Goal: Task Accomplishment & Management: Manage account settings

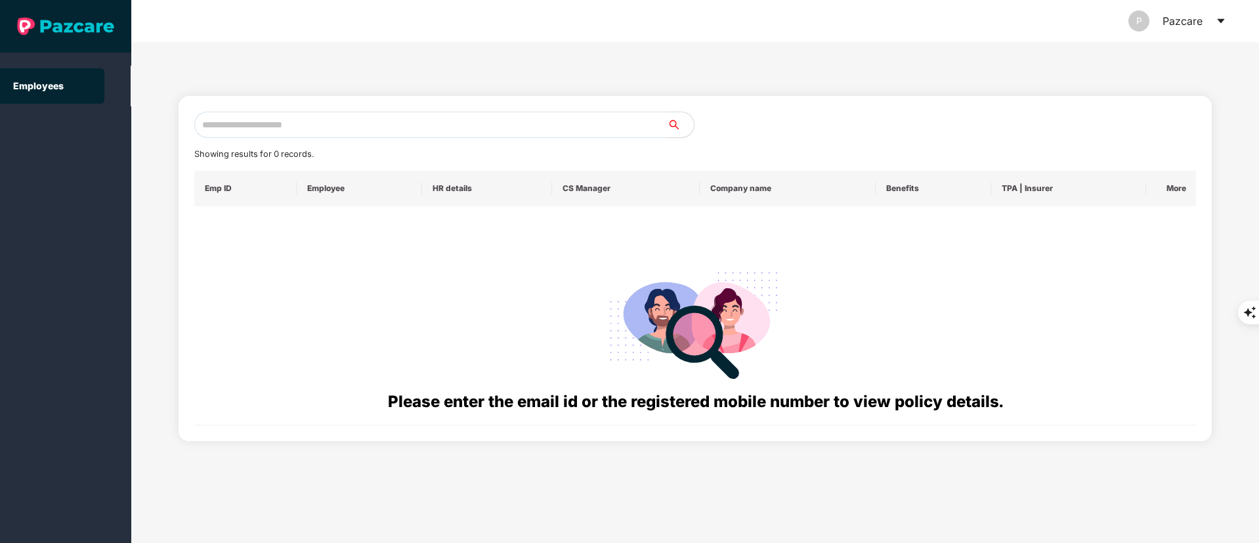
click at [280, 129] on input "text" at bounding box center [430, 125] width 473 height 26
paste input "**********"
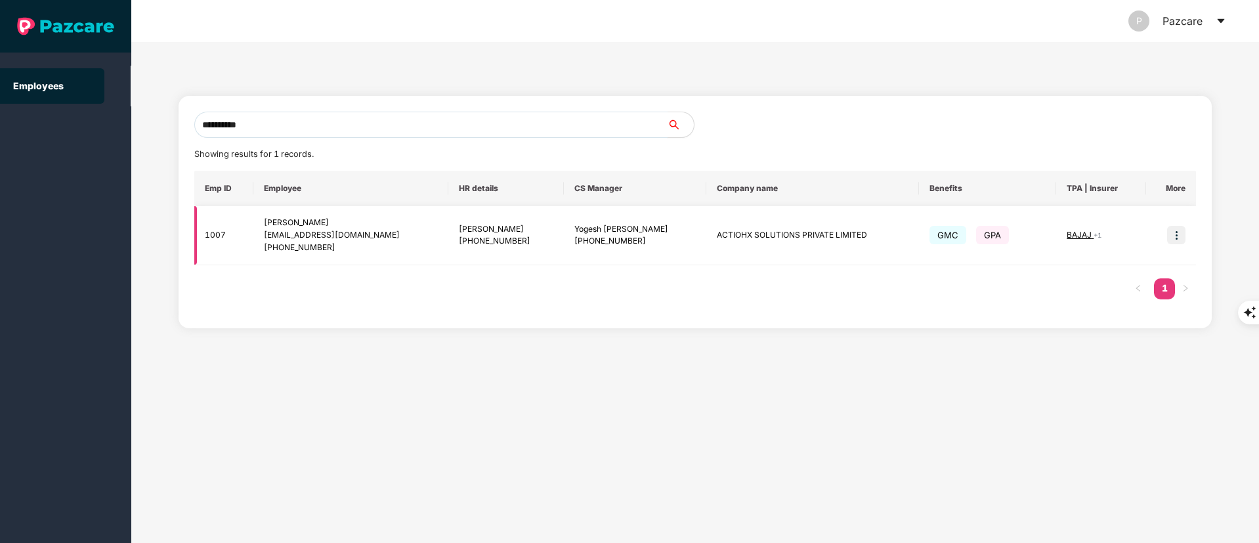
type input "**********"
click at [1186, 232] on td at bounding box center [1171, 235] width 50 height 59
click at [1172, 245] on td at bounding box center [1171, 235] width 50 height 59
click at [1177, 238] on img at bounding box center [1176, 235] width 18 height 18
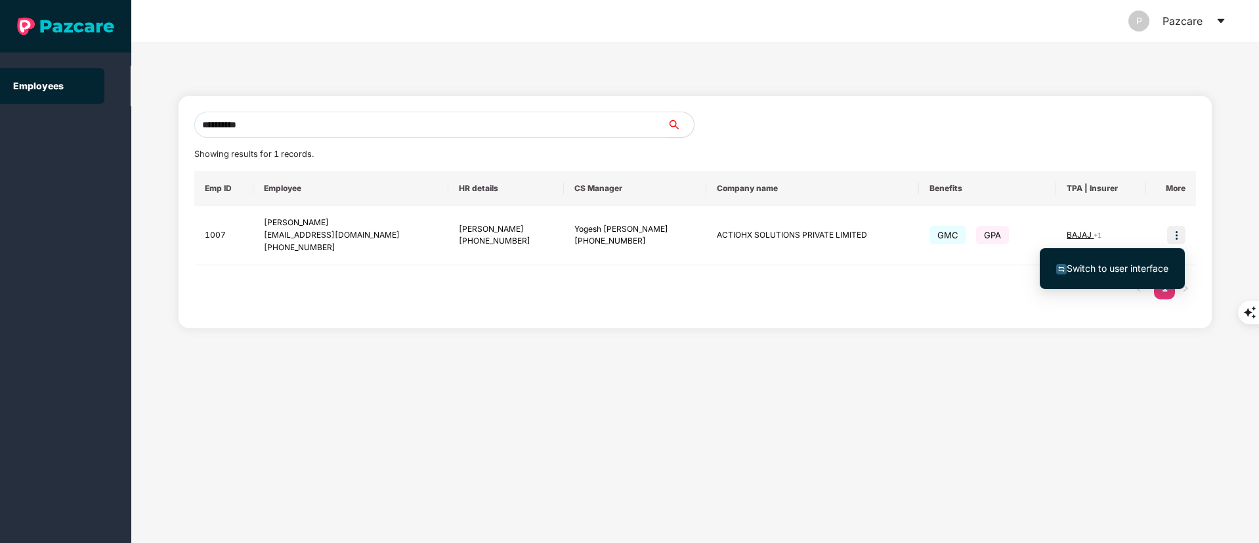
click at [1112, 275] on span "Switch to user interface" at bounding box center [1112, 268] width 112 height 14
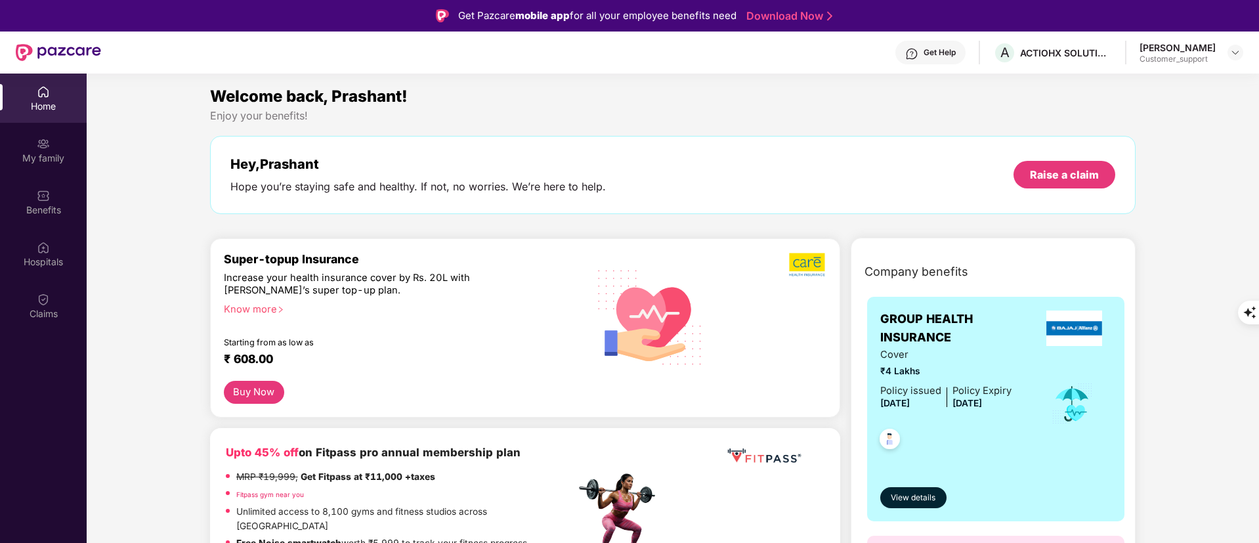
click at [46, 294] on img at bounding box center [43, 299] width 13 height 13
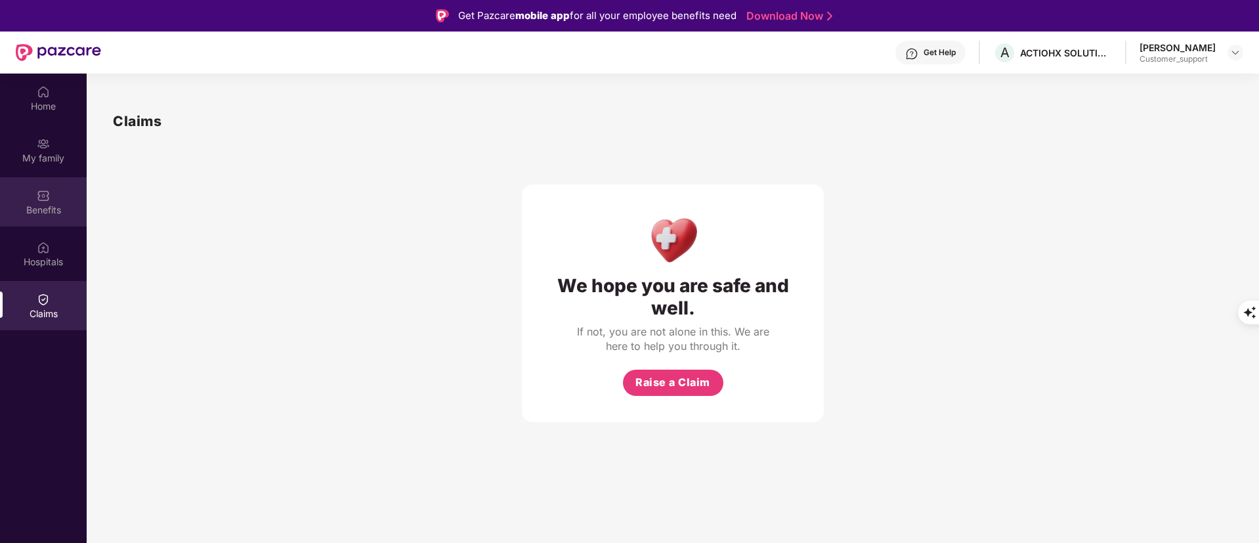
click at [60, 204] on div "Benefits" at bounding box center [43, 209] width 87 height 13
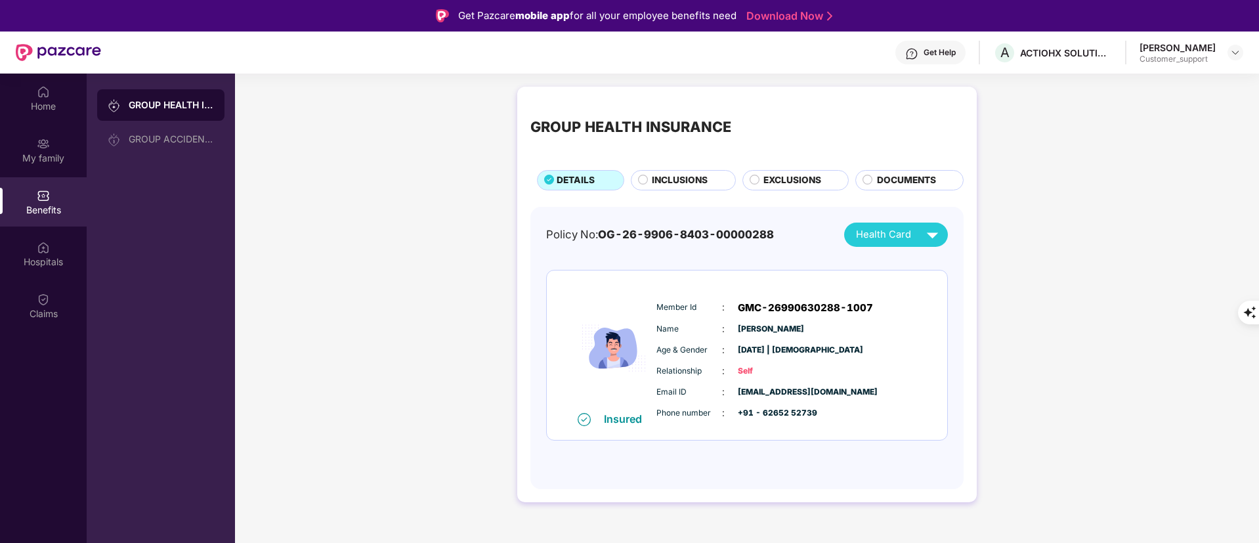
click at [794, 177] on span "EXCLUSIONS" at bounding box center [792, 180] width 58 height 14
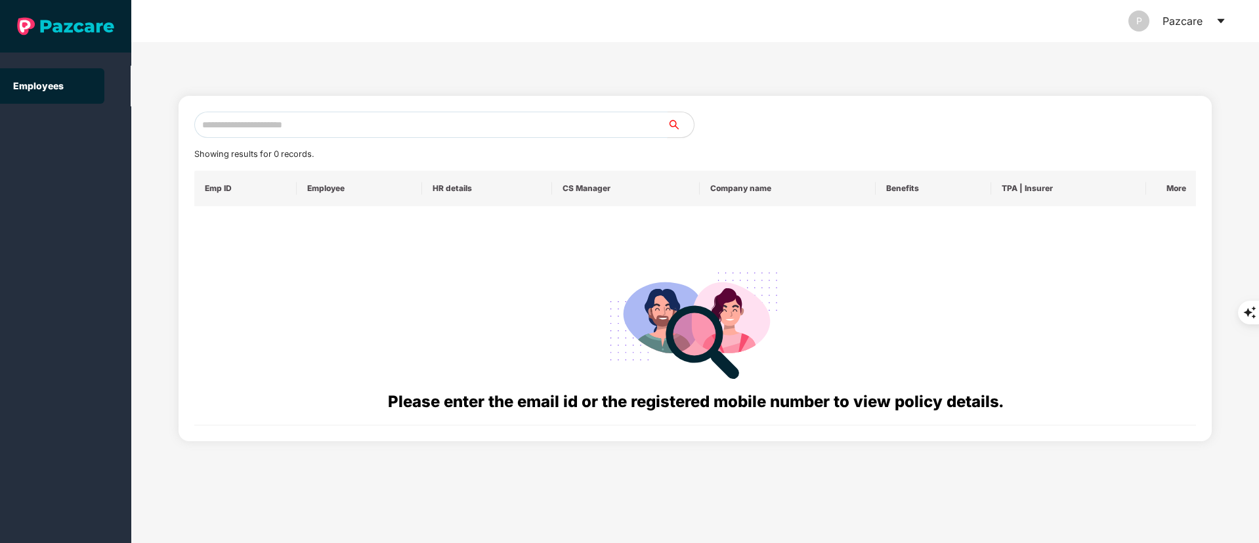
click at [268, 123] on input "text" at bounding box center [430, 125] width 473 height 26
paste input "**********"
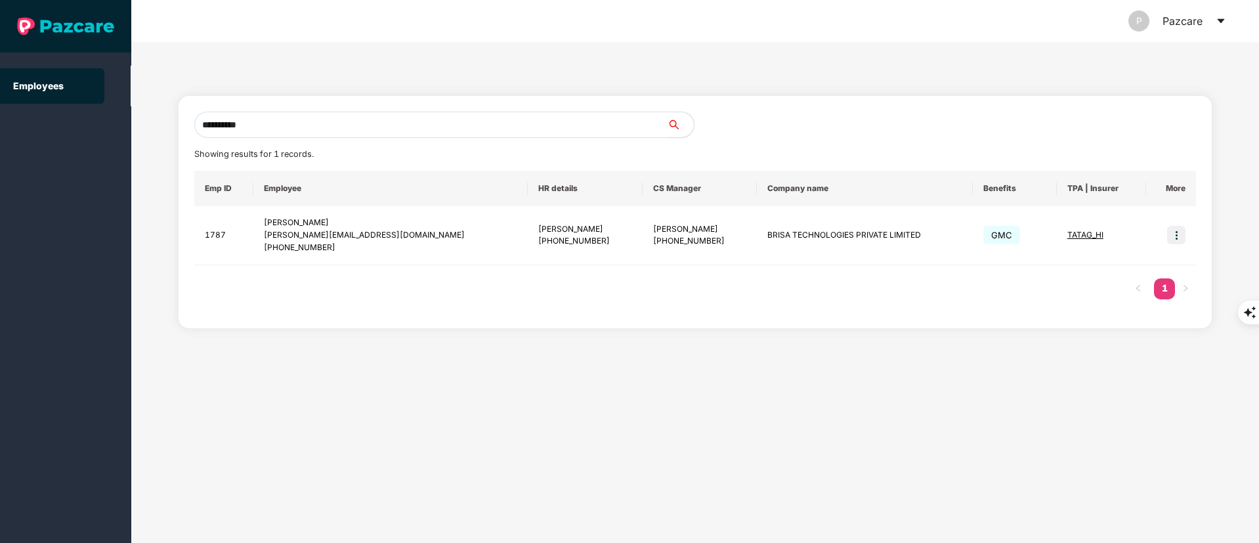
type input "**********"
click at [1178, 243] on img at bounding box center [1176, 235] width 18 height 18
click at [1142, 266] on span "Switch to user interface" at bounding box center [1117, 267] width 102 height 11
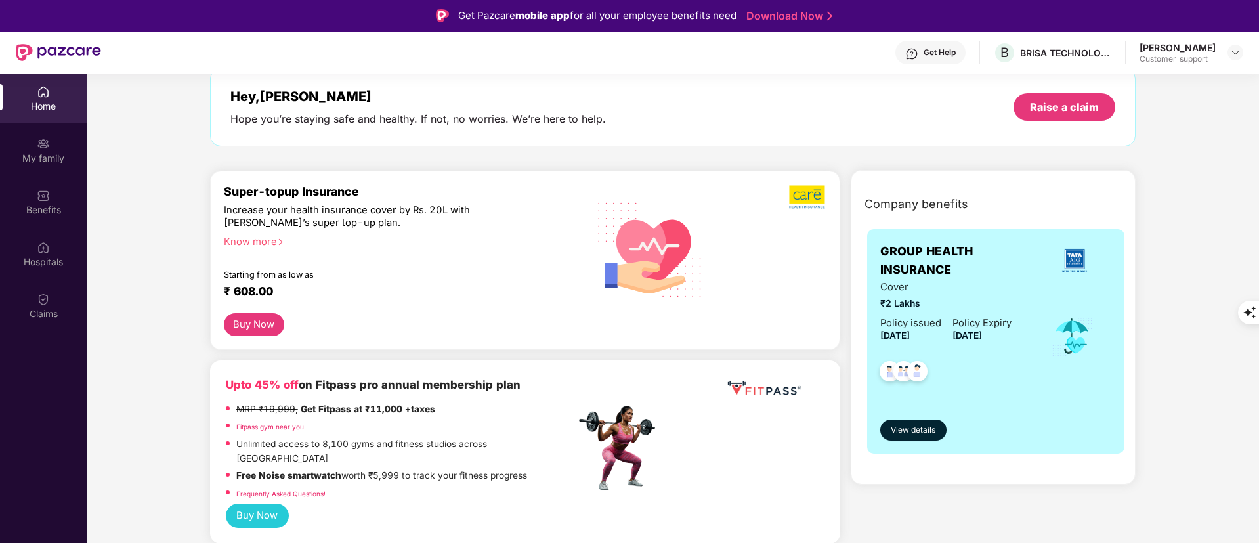
scroll to position [98, 0]
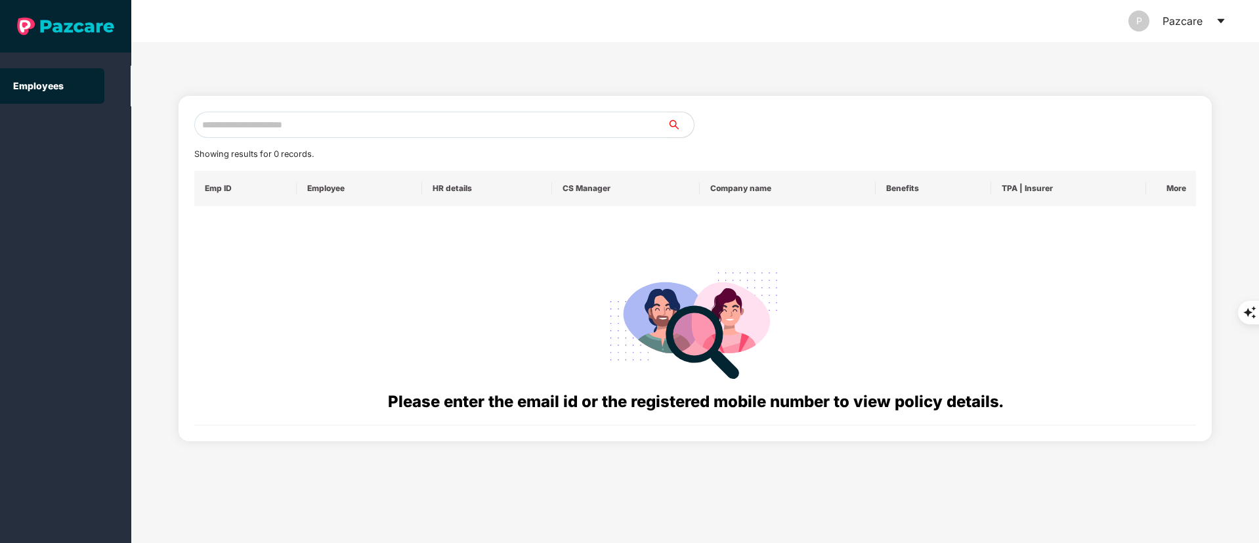
click at [289, 125] on input "text" at bounding box center [430, 125] width 473 height 26
paste input "**********"
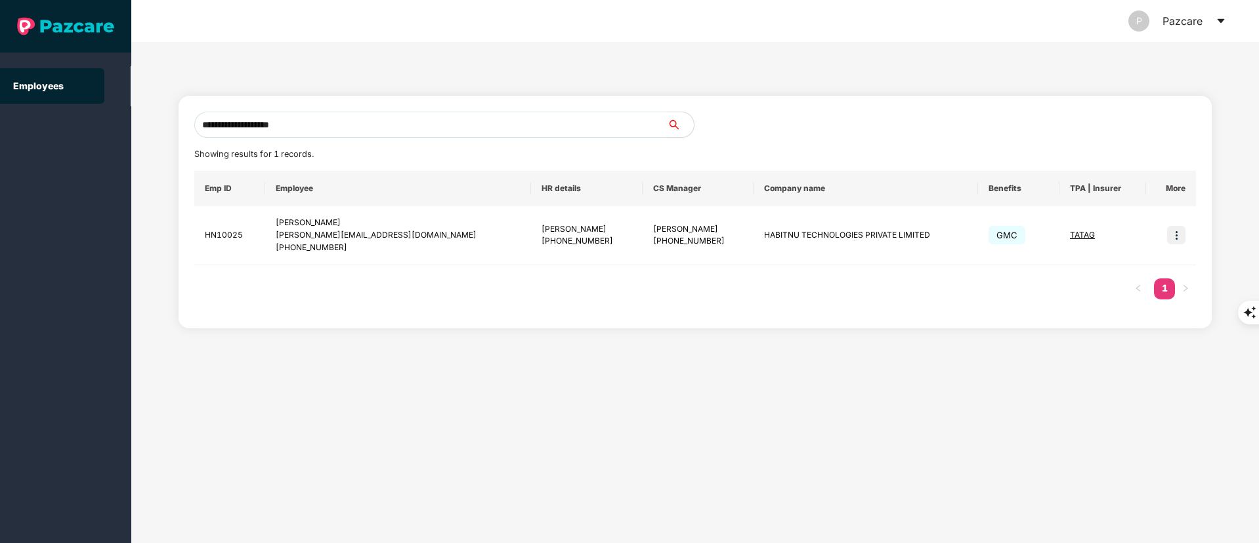
type input "**********"
click at [1175, 232] on img at bounding box center [1176, 235] width 18 height 18
click at [1148, 262] on span "Switch to user interface" at bounding box center [1117, 267] width 102 height 11
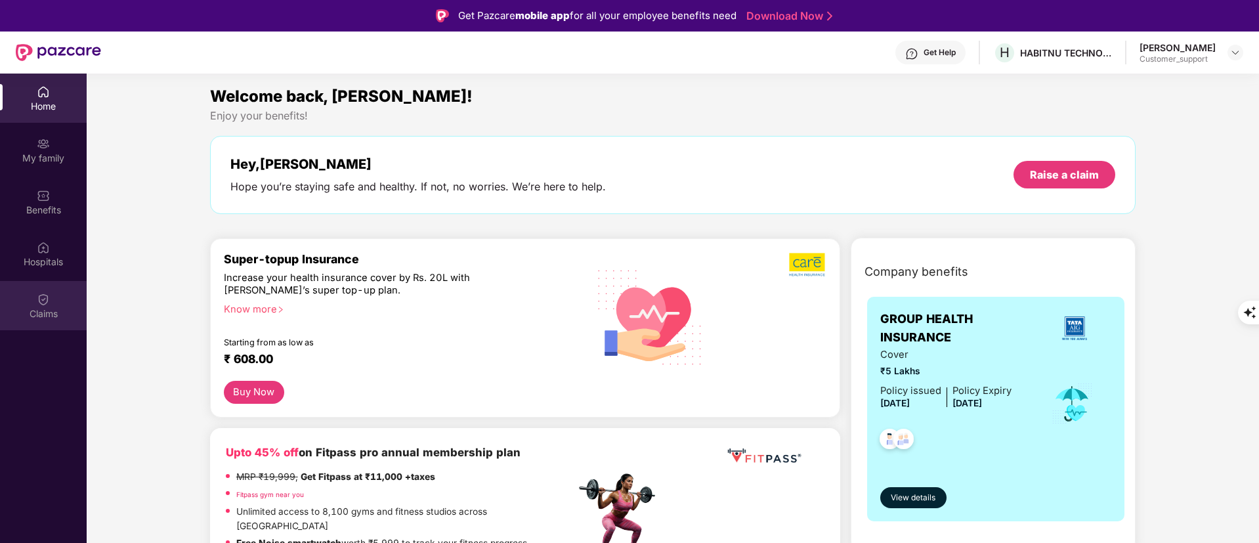
click at [43, 297] on img at bounding box center [43, 299] width 13 height 13
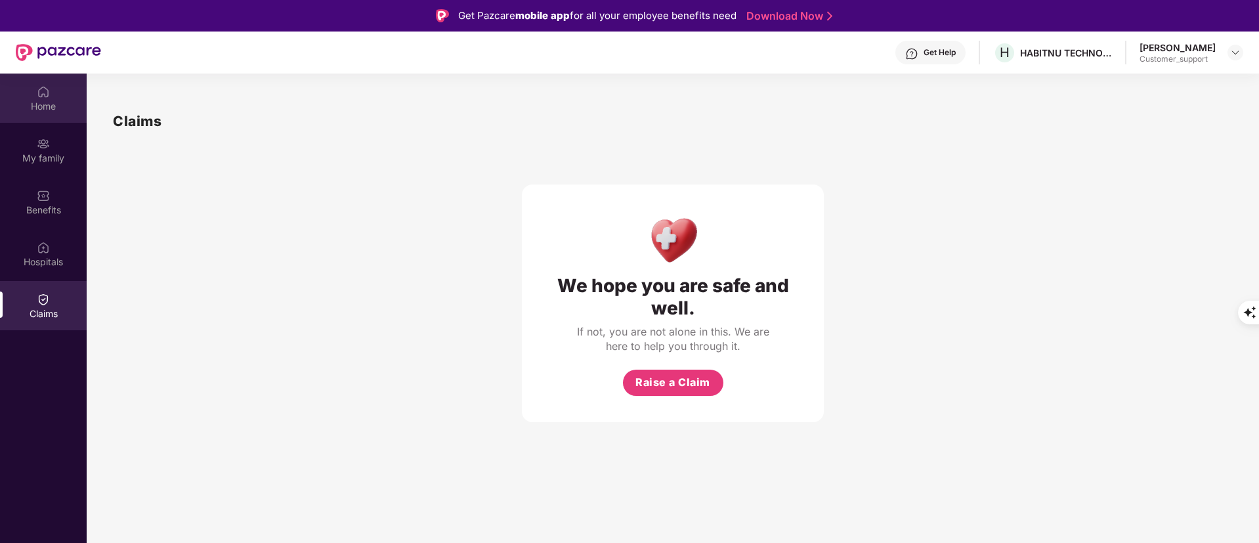
click at [40, 106] on div "Home" at bounding box center [43, 106] width 87 height 13
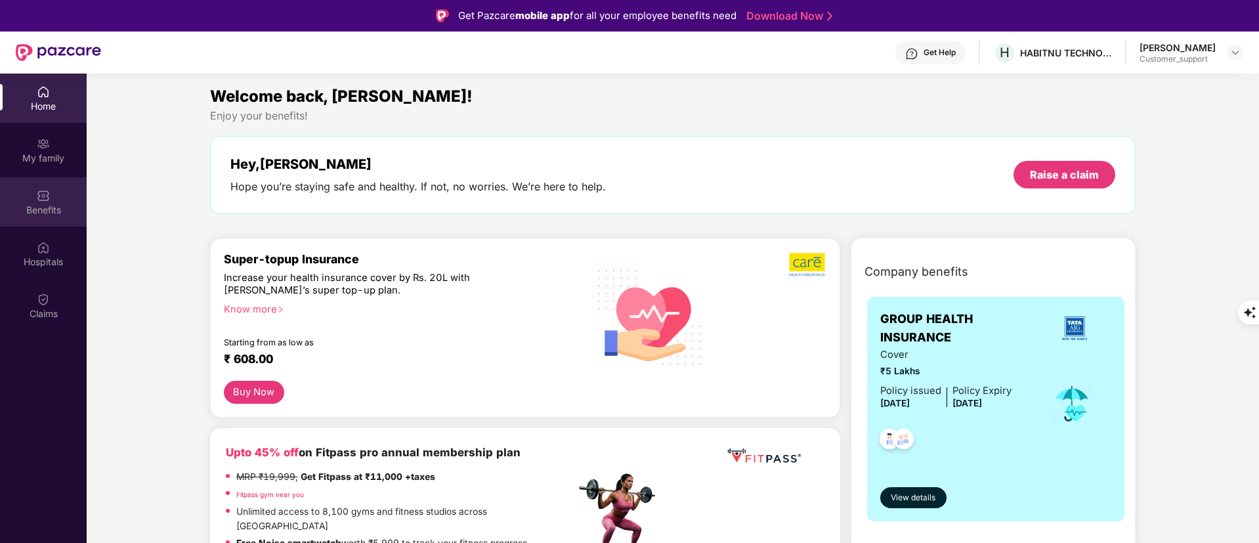
click at [39, 198] on img at bounding box center [43, 195] width 13 height 13
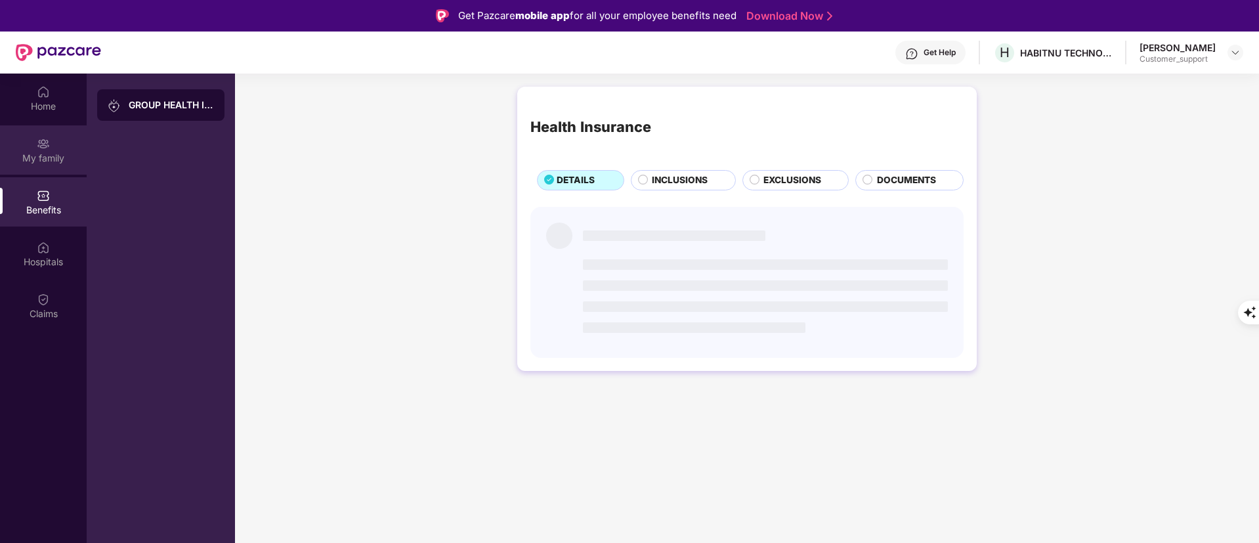
click at [32, 152] on div "My family" at bounding box center [43, 158] width 87 height 13
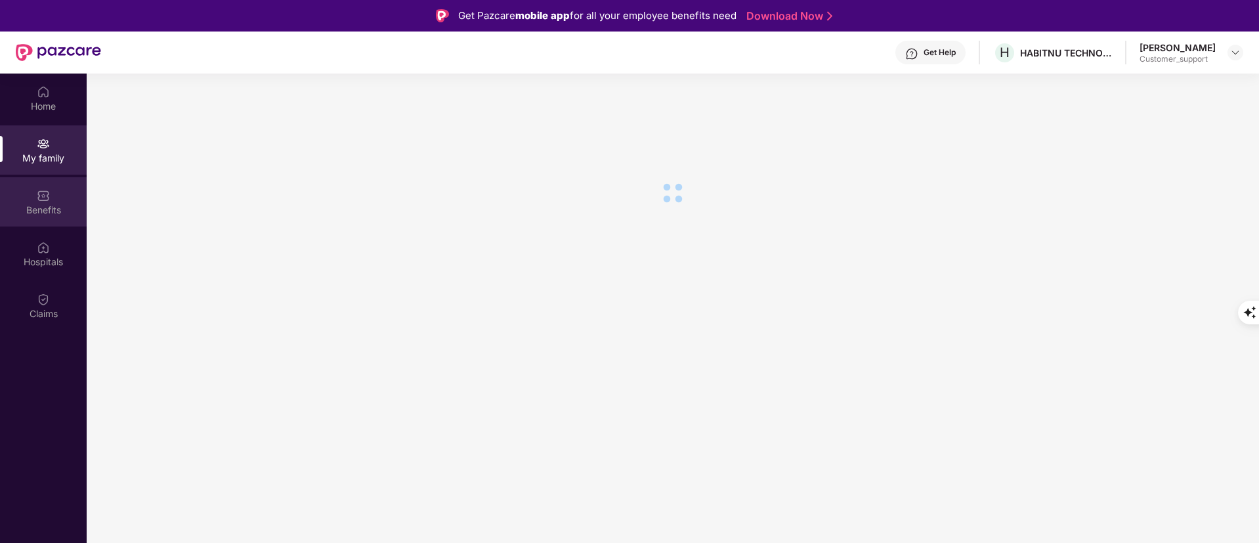
click at [32, 189] on div "Benefits" at bounding box center [43, 201] width 87 height 49
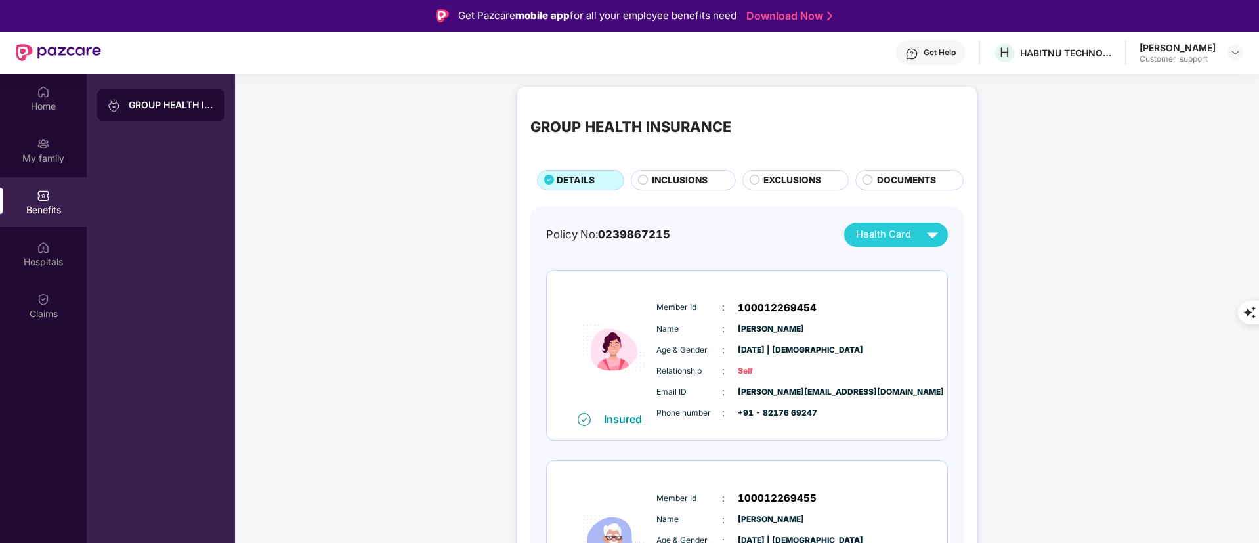
click at [774, 390] on span "akshitha@habitnu.com" at bounding box center [771, 392] width 66 height 12
copy span "akshitha@habitnu.com"
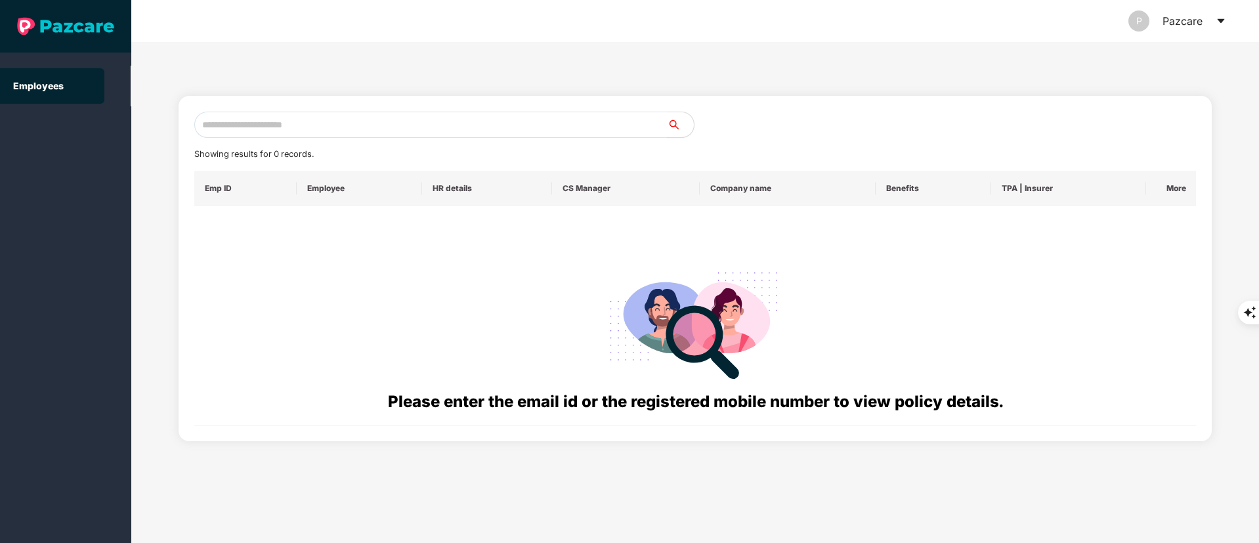
click at [277, 140] on div "Showing results for 0 records. Emp ID Employee HR details CS Manager Company na…" at bounding box center [695, 269] width 1002 height 314
click at [277, 117] on input "text" at bounding box center [430, 125] width 473 height 26
paste input "**********"
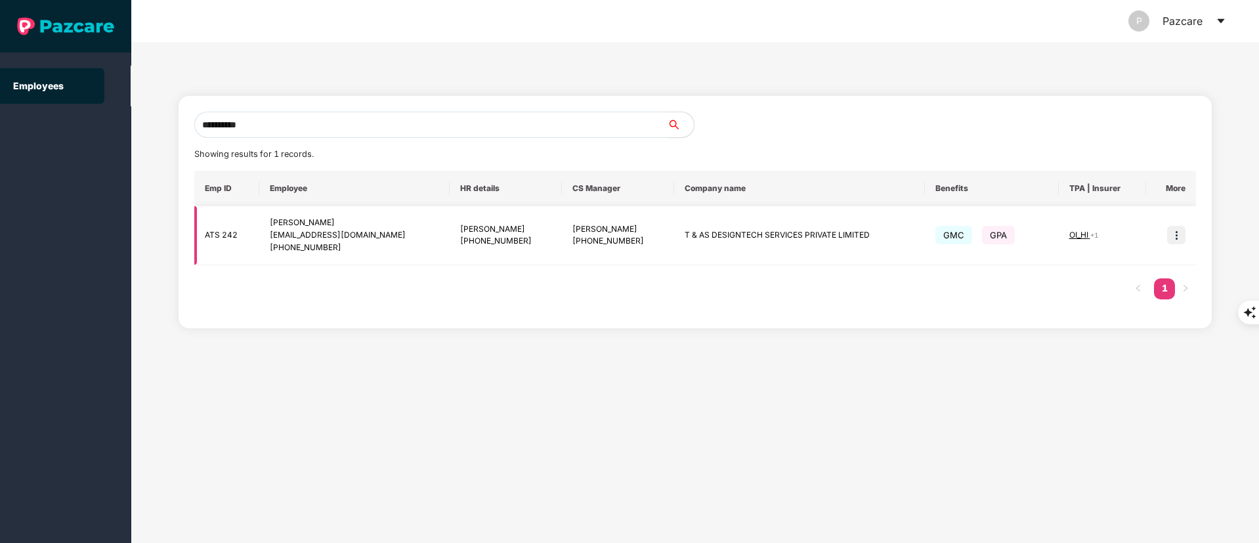
type input "**********"
click at [1178, 237] on img at bounding box center [1176, 235] width 18 height 18
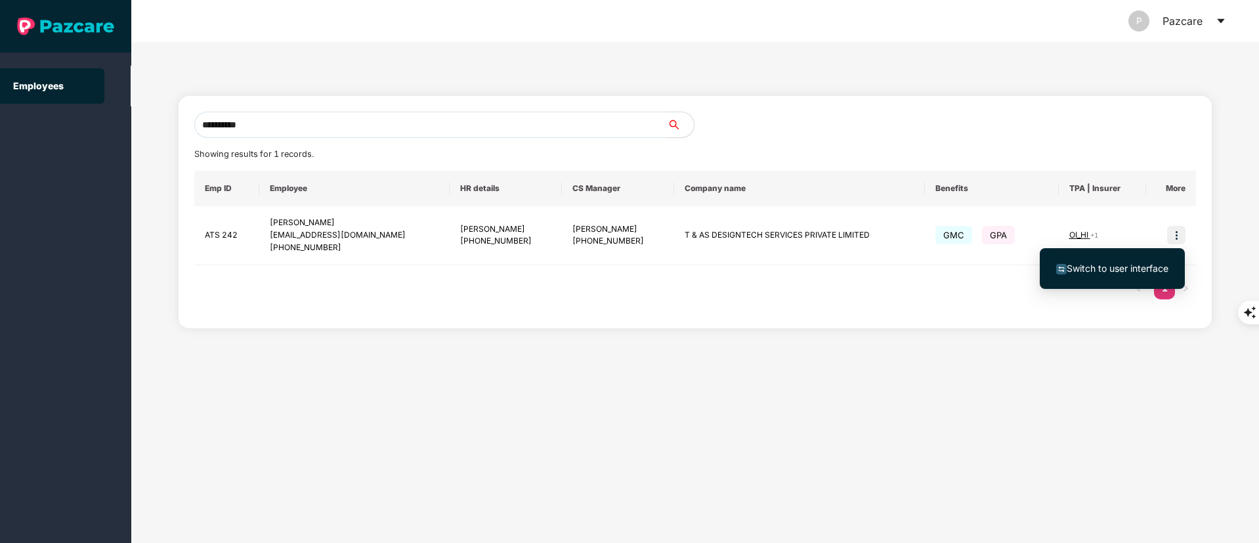
click at [1098, 279] on li "Switch to user interface" at bounding box center [1111, 269] width 145 height 28
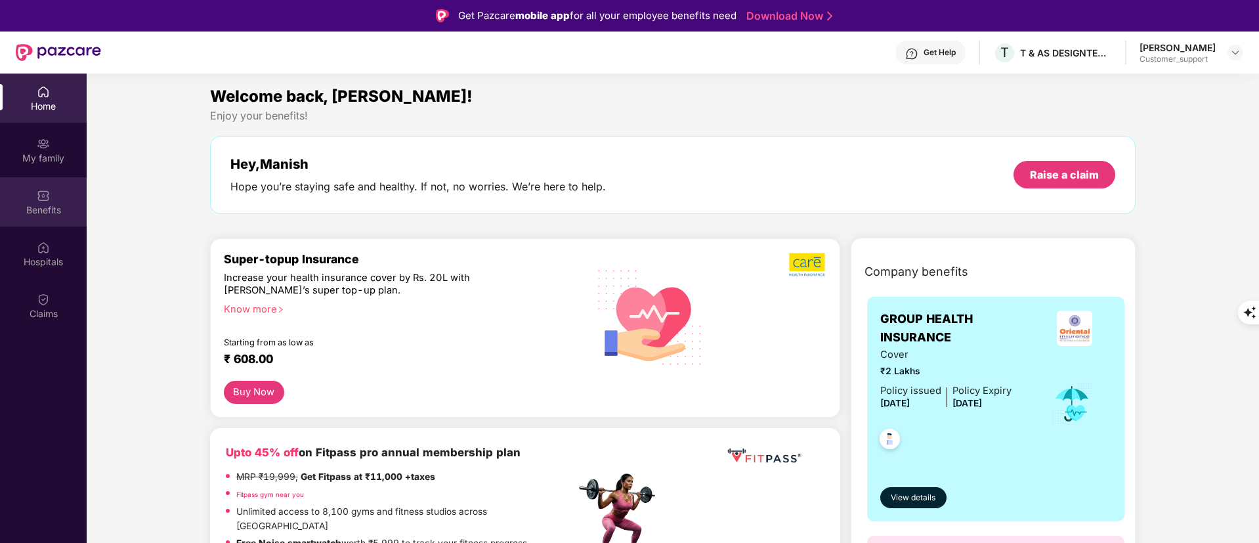
click at [34, 207] on div "Benefits" at bounding box center [43, 209] width 87 height 13
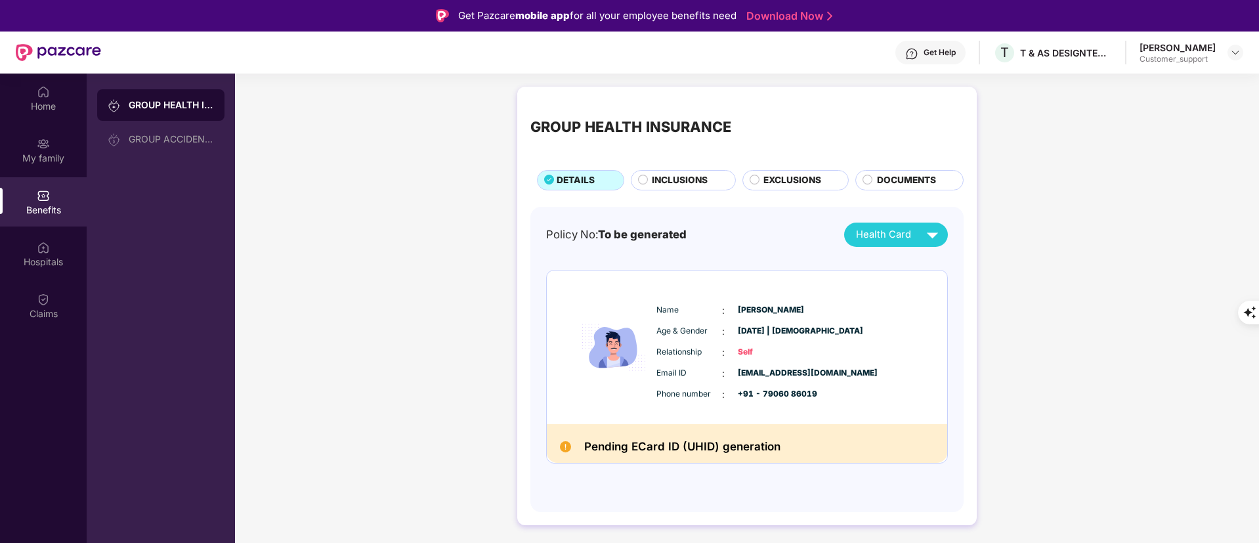
click at [667, 182] on span "INCLUSIONS" at bounding box center [680, 180] width 56 height 14
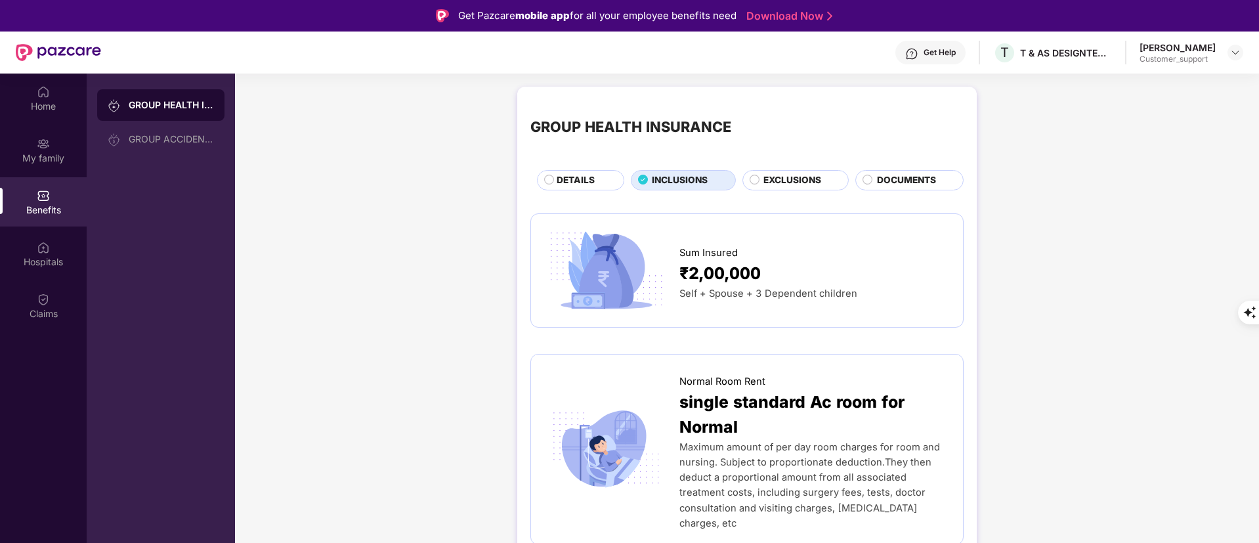
click at [571, 179] on span "DETAILS" at bounding box center [575, 180] width 38 height 14
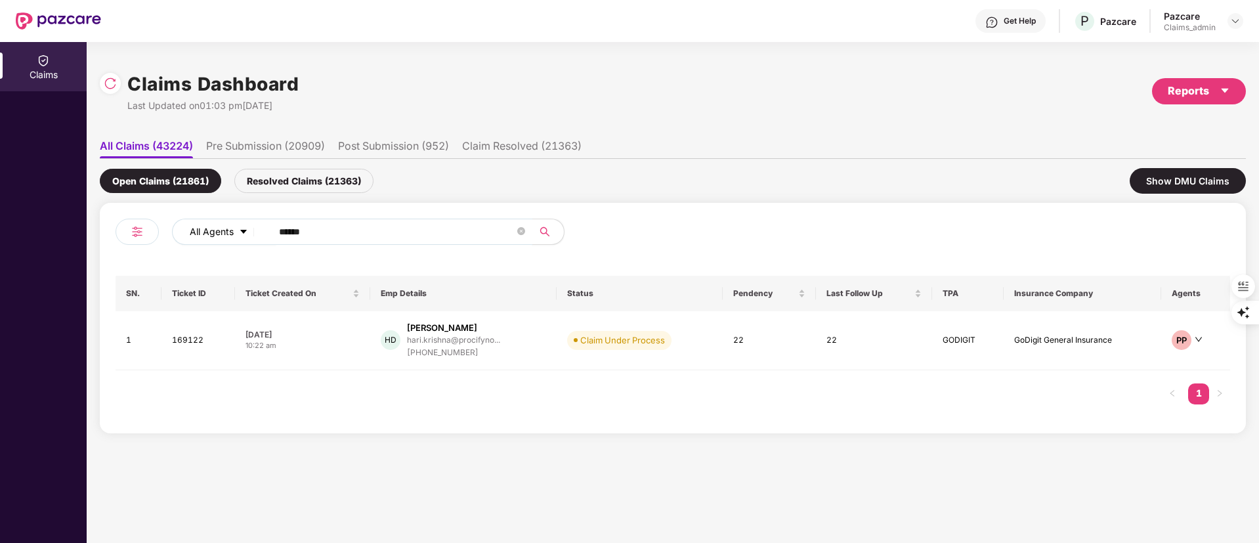
drag, startPoint x: 361, startPoint y: 224, endPoint x: 190, endPoint y: 226, distance: 170.6
click at [191, 226] on div "All Agents ******" at bounding box center [506, 232] width 669 height 26
paste input "text"
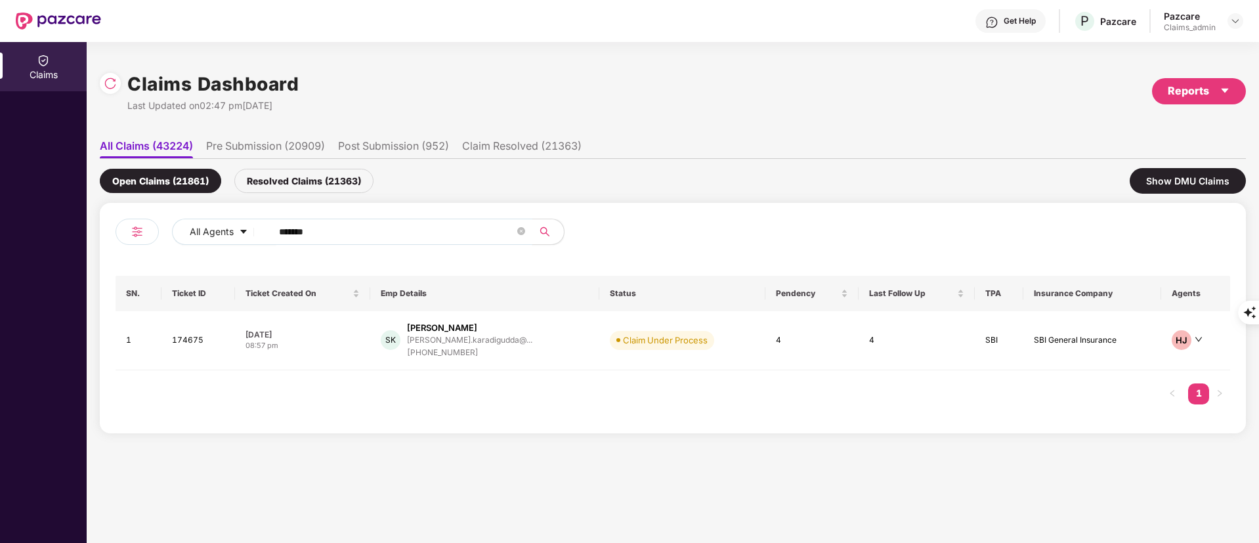
type input "******"
click at [442, 340] on div "shahnavaz.karadigudda@..." at bounding box center [469, 339] width 125 height 9
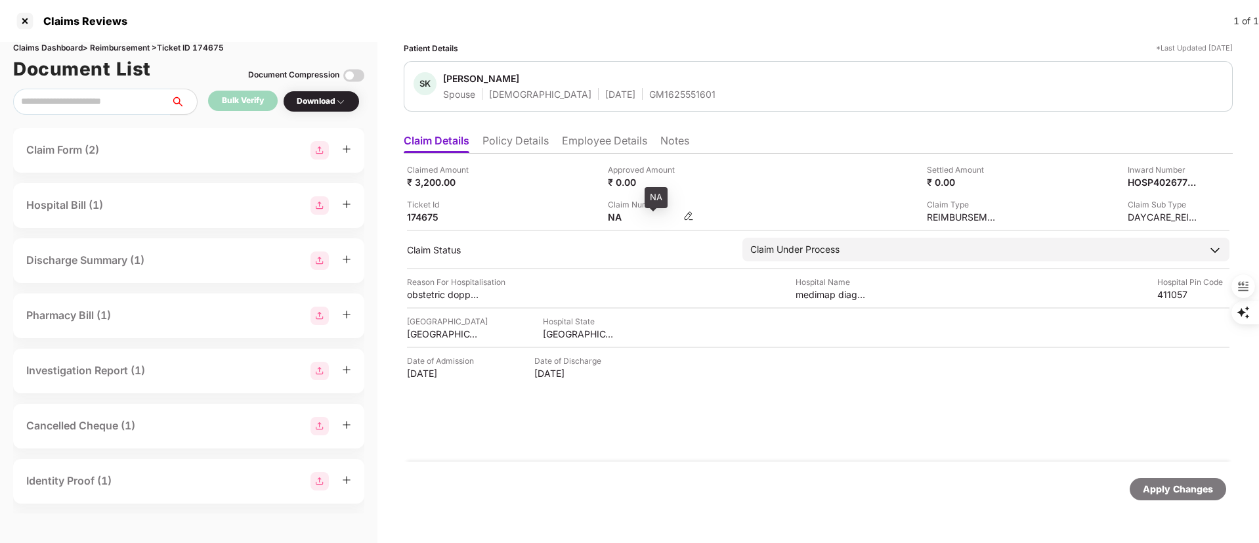
click at [665, 211] on div "NA" at bounding box center [644, 217] width 72 height 12
click at [686, 213] on img at bounding box center [688, 216] width 10 height 10
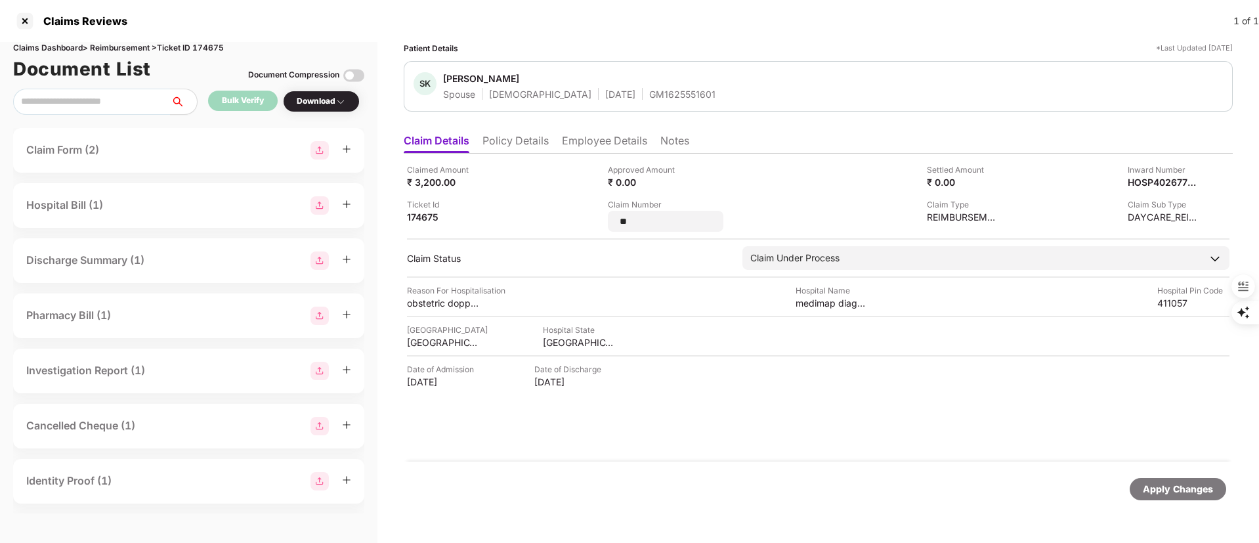
drag, startPoint x: 650, startPoint y: 219, endPoint x: 552, endPoint y: 219, distance: 97.8
click at [552, 219] on div "Claimed Amount ₹ 3,200.00 Approved Amount ₹ 0.00 Settled Amount ₹ 0.00 Inward N…" at bounding box center [818, 197] width 822 height 68
type input "********"
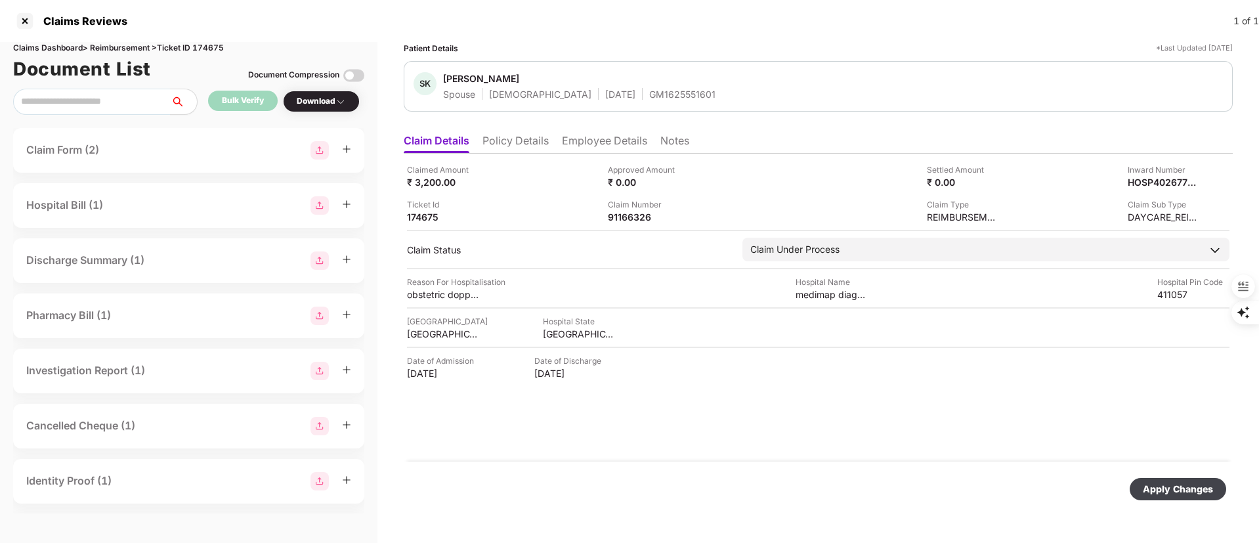
click at [1172, 499] on div "Apply Changes" at bounding box center [1177, 489] width 96 height 22
click at [17, 24] on div at bounding box center [24, 20] width 21 height 21
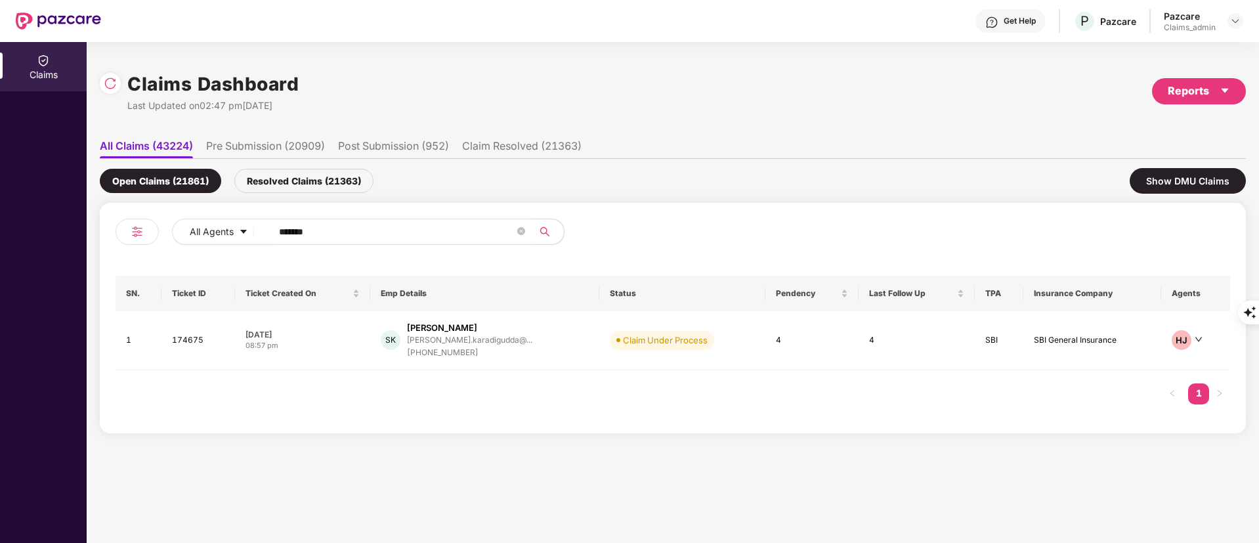
drag, startPoint x: 357, startPoint y: 236, endPoint x: 161, endPoint y: 234, distance: 195.5
click at [161, 234] on div "All Agents ******" at bounding box center [393, 237] width 557 height 37
paste input "text"
type input "******"
click at [535, 340] on div "RG Rushikesh Manohar Gavh... rushikeshg1521@gmail.c... +918698847083" at bounding box center [479, 340] width 178 height 37
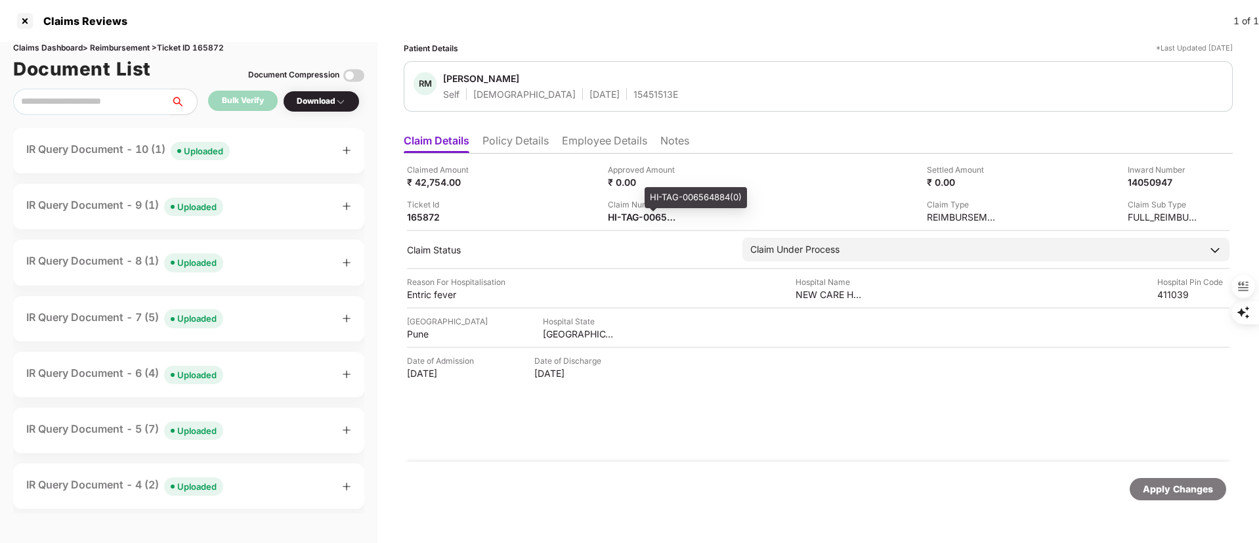
click at [677, 188] on div "HI-TAG-006564884(0)" at bounding box center [695, 197] width 102 height 21
click at [677, 188] on body "Claims Reviews 1 of 1 Claims Dashboard > Reimbursement > Ticket ID 165872 Docum…" at bounding box center [629, 271] width 1259 height 543
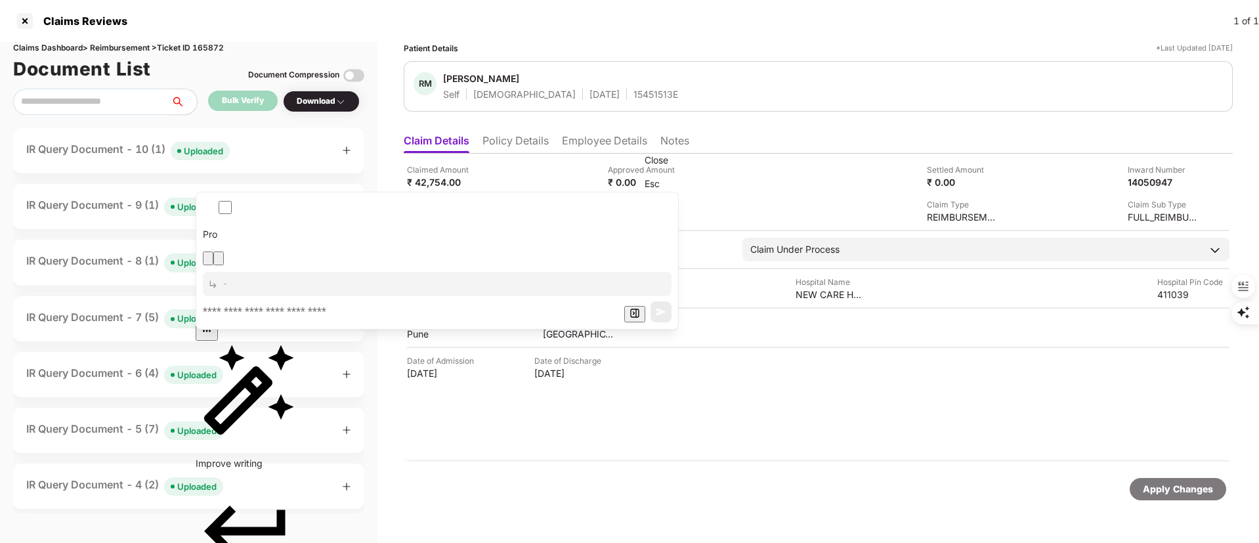
click at [224, 251] on button "button" at bounding box center [218, 258] width 10 height 14
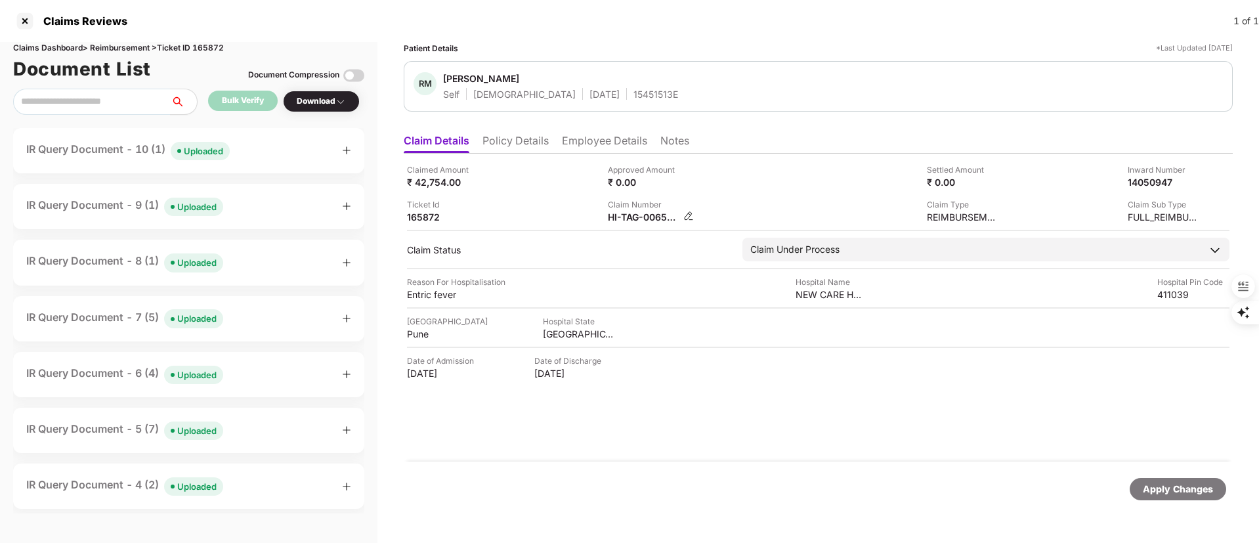
click at [640, 216] on div "HI-TAG-006564884(0)" at bounding box center [644, 217] width 72 height 12
click at [641, 214] on div "HI-TAG-006564884(0)" at bounding box center [644, 217] width 72 height 12
copy div
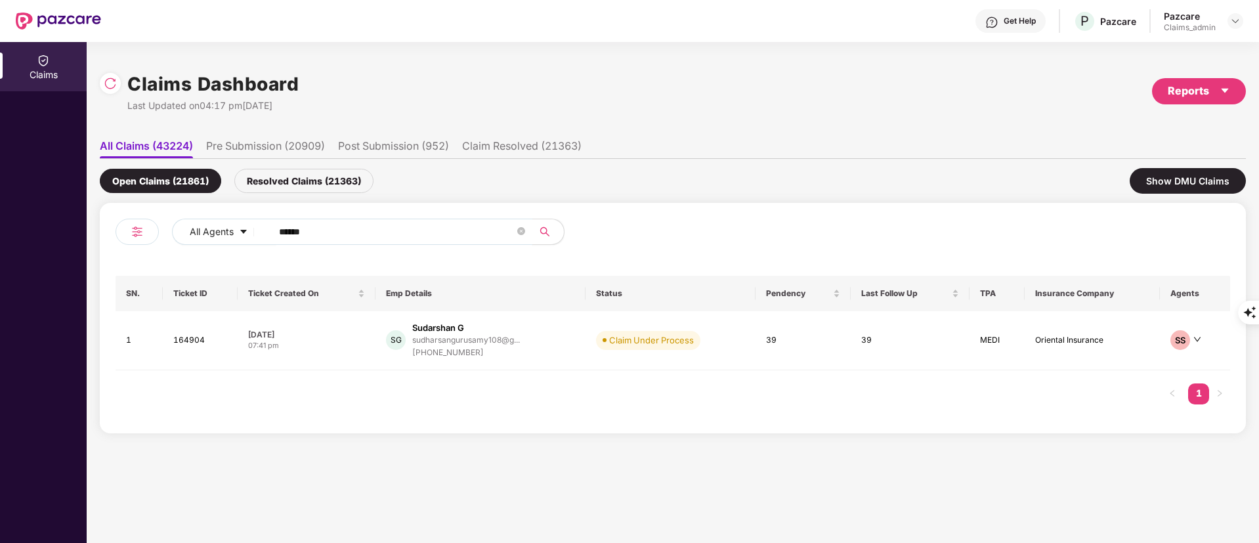
type input "******"
click at [472, 346] on div "[PHONE_NUMBER]" at bounding box center [466, 352] width 108 height 12
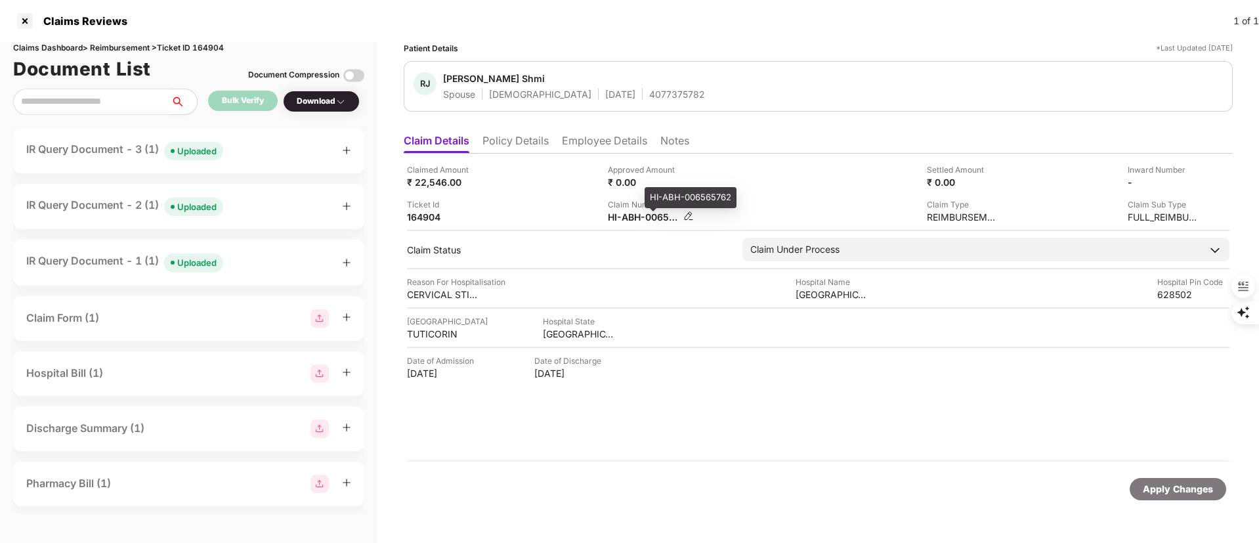
click at [630, 218] on div "HI-ABH-006565762" at bounding box center [644, 217] width 72 height 12
copy div
click at [803, 171] on div "Claimed Amount ₹ 22,546.00 Approved Amount ₹ 0.00 Settled Amount ₹ 0.00 Inward …" at bounding box center [818, 193] width 822 height 60
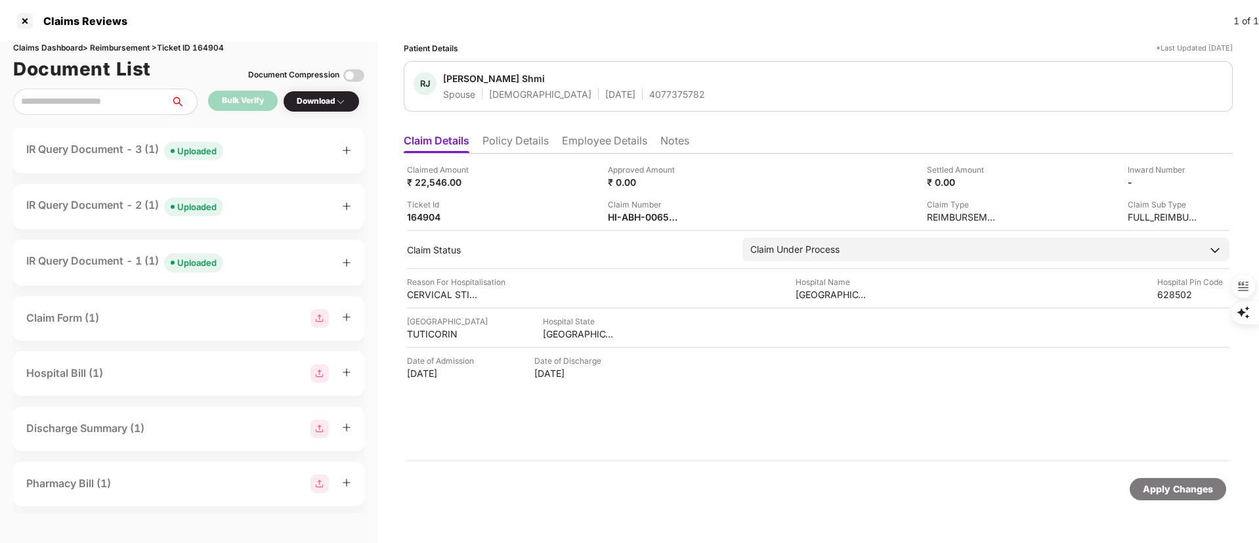
click at [737, 198] on div "Claim Number HI-ABH-006565762" at bounding box center [703, 210] width 191 height 25
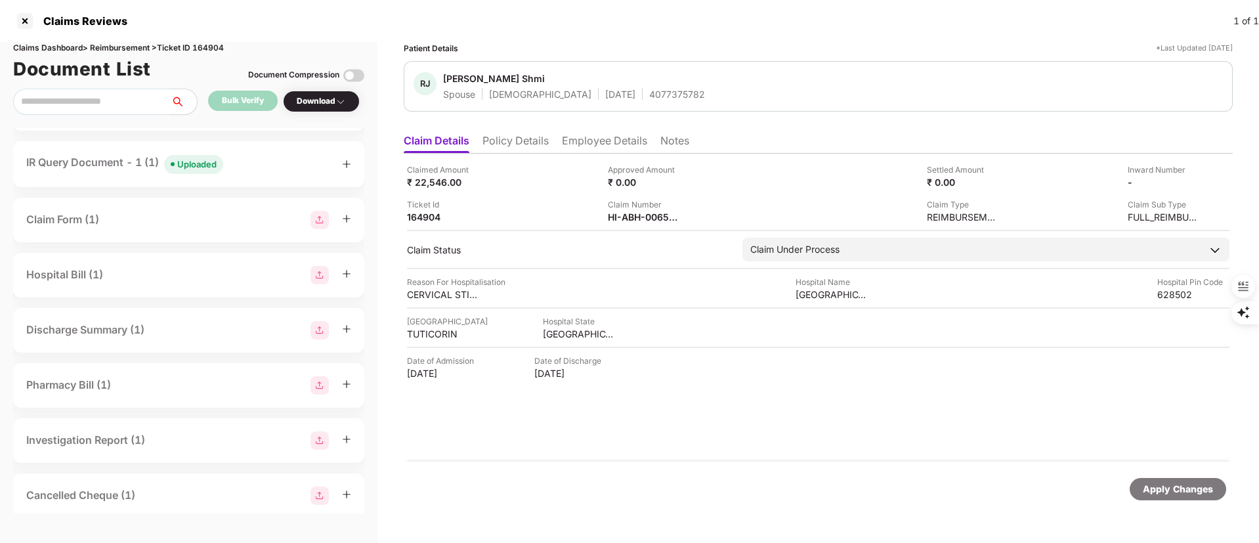
click at [64, 229] on div "Claim Form (1)" at bounding box center [188, 220] width 351 height 45
click at [69, 215] on div "Claim Form (1)" at bounding box center [62, 219] width 73 height 16
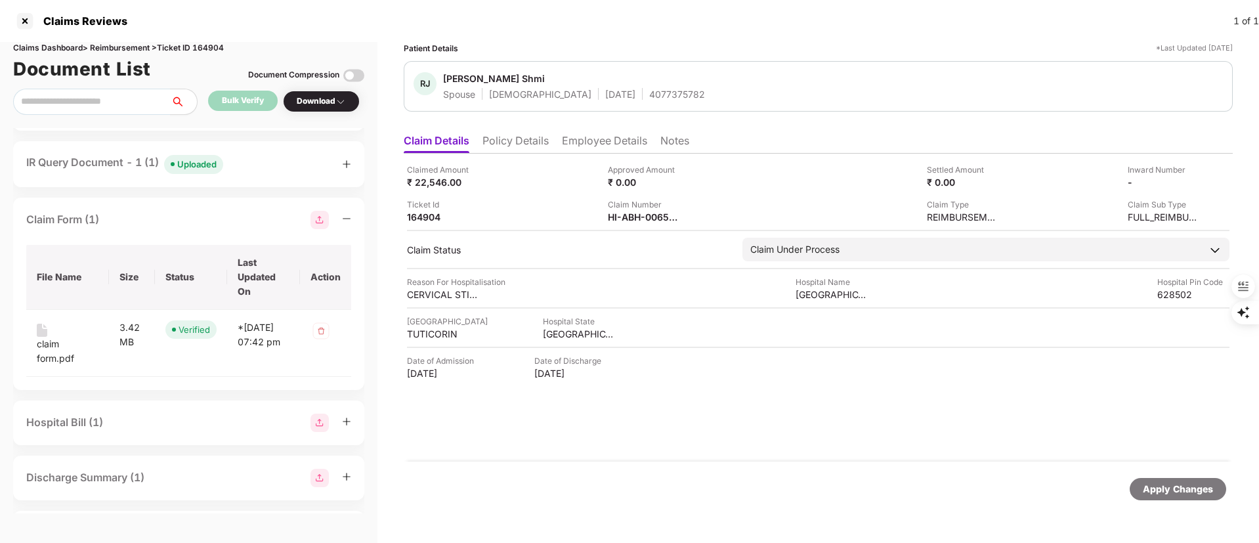
click at [623, 224] on div "Claimed Amount ₹ 22,546.00 Approved Amount ₹ 0.00 Settled Amount ₹ 0.00 Inward …" at bounding box center [818, 308] width 829 height 308
click at [623, 213] on div "HI-ABH-006565762" at bounding box center [644, 217] width 72 height 12
copy div
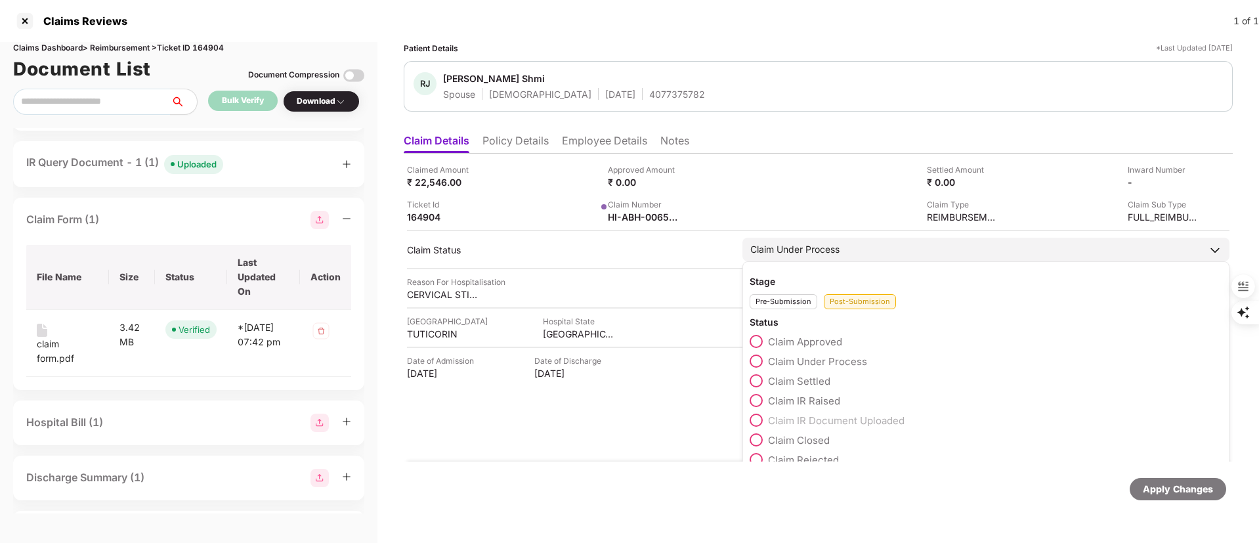
click at [802, 379] on span "Claim Settled" at bounding box center [799, 381] width 62 height 12
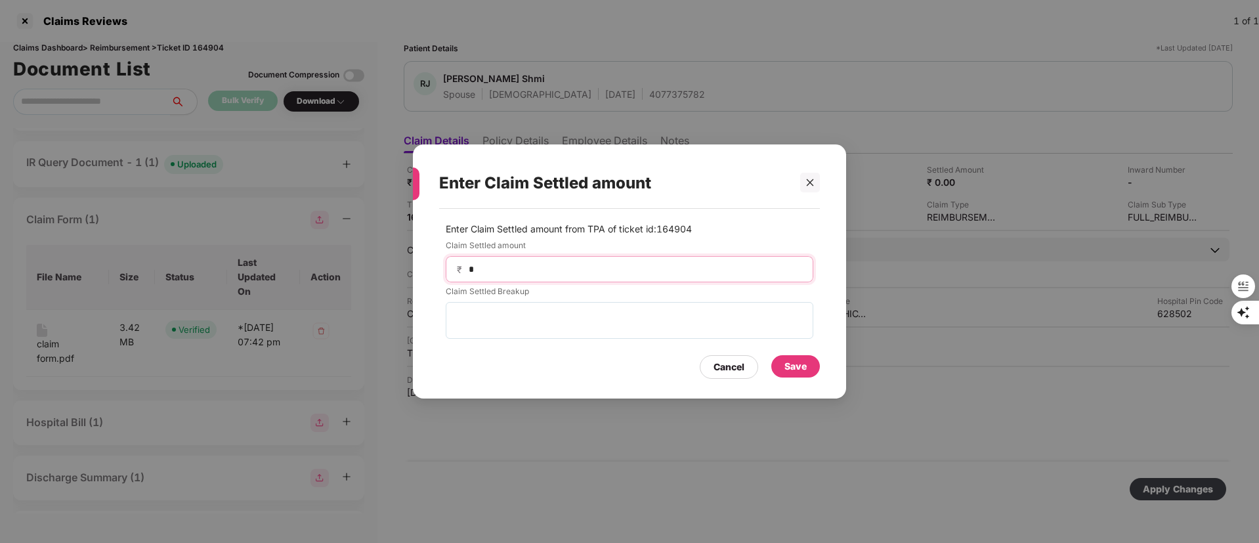
drag, startPoint x: 574, startPoint y: 266, endPoint x: 386, endPoint y: 266, distance: 188.3
click at [386, 266] on div "Enter Claim Settled amount Enter Claim Settled amount from TPA of ticket id: 16…" at bounding box center [629, 271] width 1259 height 543
type input "*****"
click at [801, 360] on div "Save" at bounding box center [795, 366] width 22 height 14
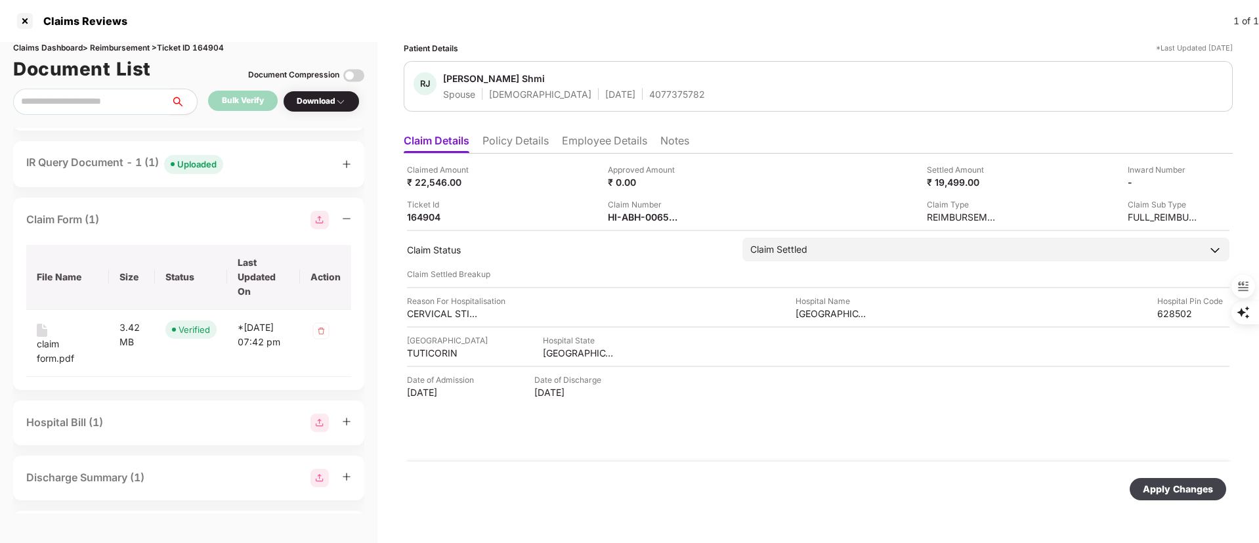
click at [1166, 489] on div "Apply Changes" at bounding box center [1177, 489] width 70 height 14
click at [630, 213] on div "HI-ABH-006565762" at bounding box center [644, 217] width 72 height 12
click at [631, 212] on div "HI-ABH-006565762" at bounding box center [644, 217] width 72 height 12
click at [629, 217] on div "HI-ABH-006565762" at bounding box center [644, 217] width 72 height 12
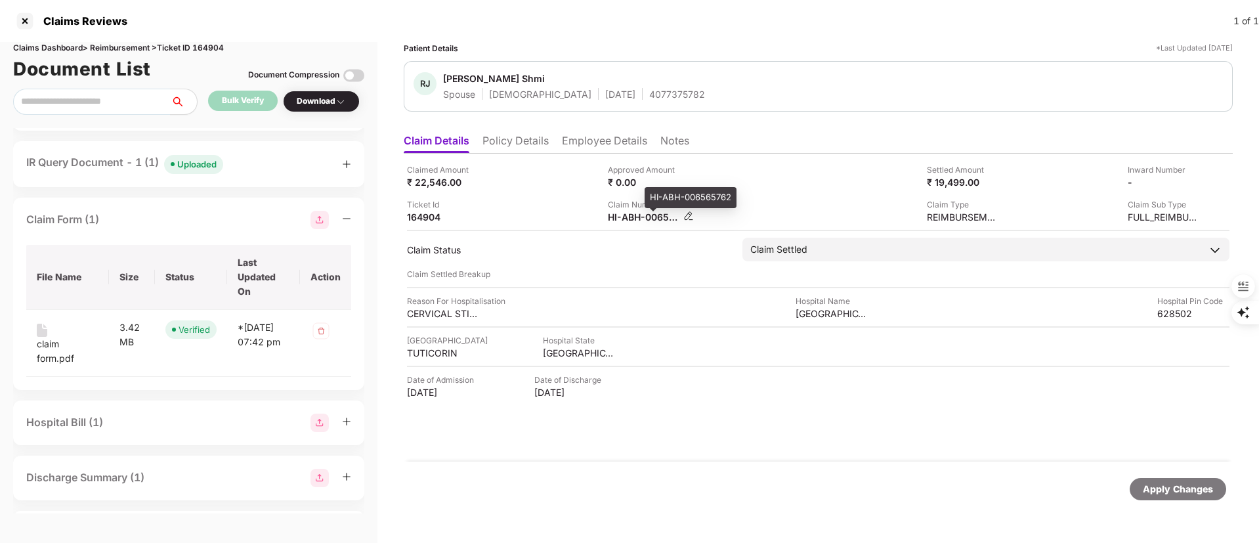
click at [629, 217] on div "HI-ABH-006565762" at bounding box center [644, 217] width 72 height 12
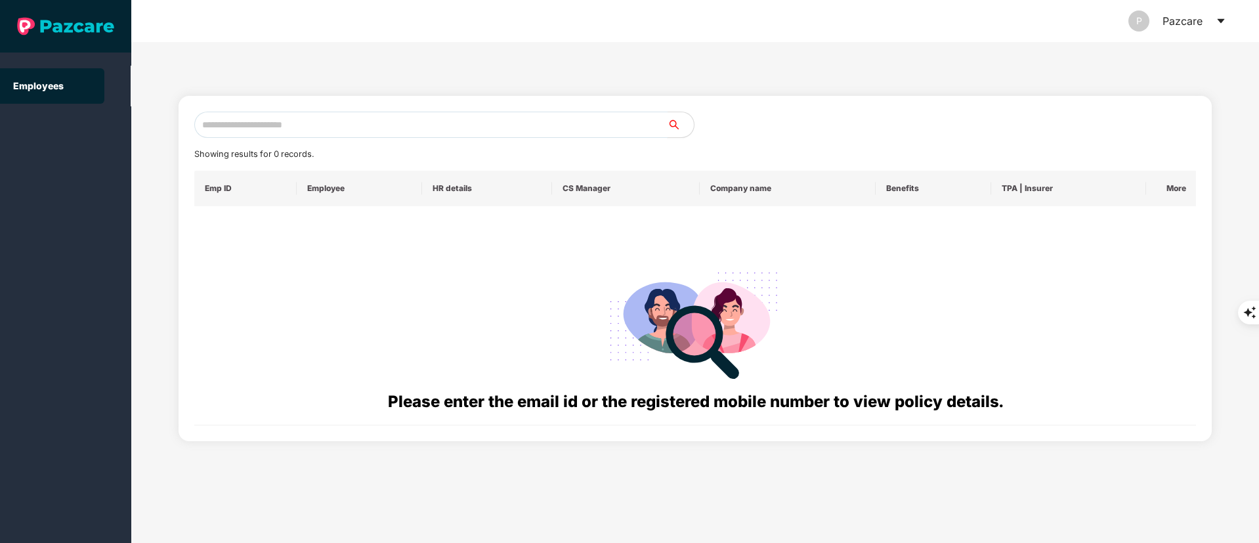
click at [274, 135] on input "text" at bounding box center [430, 125] width 473 height 26
paste input "**********"
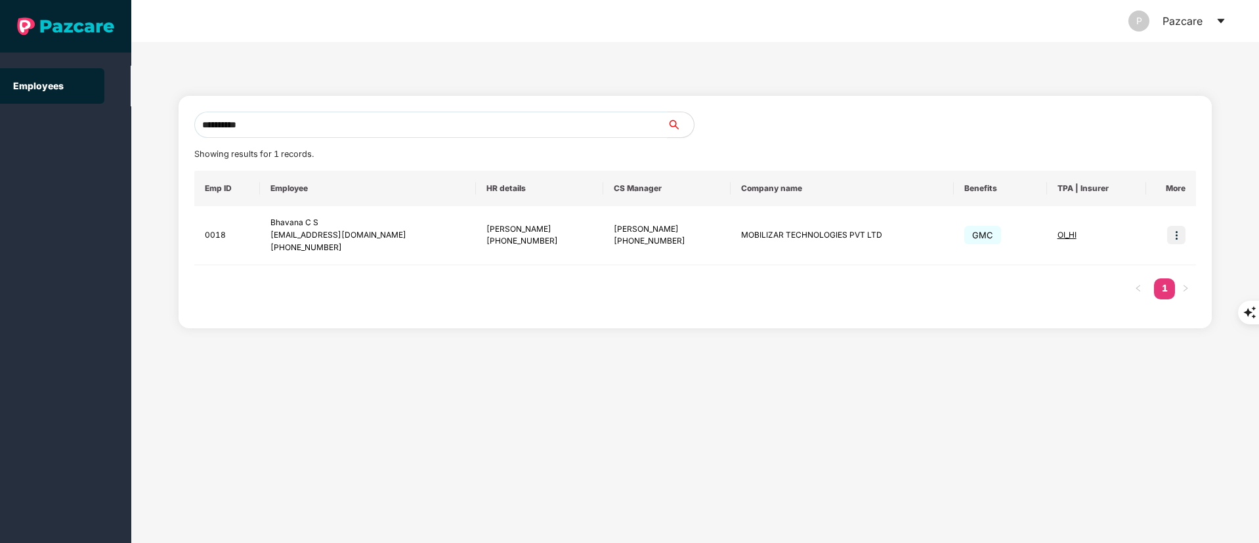
type input "**********"
click at [1176, 235] on img at bounding box center [1176, 235] width 18 height 18
click at [1131, 267] on span "Switch to user interface" at bounding box center [1117, 267] width 102 height 11
